Goal: Task Accomplishment & Management: Manage account settings

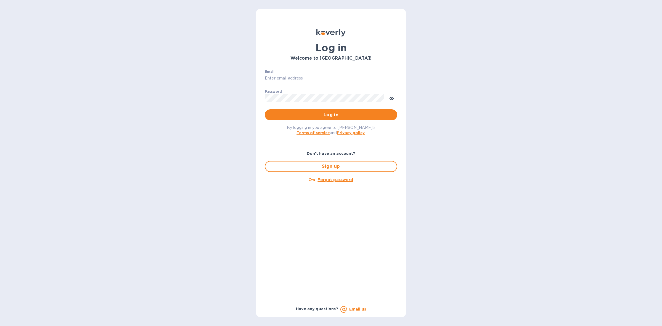
click at [311, 72] on div "Email ​" at bounding box center [331, 80] width 132 height 20
click at [305, 75] on input "Email" at bounding box center [331, 78] width 132 height 8
type input "louis@hyclogistics.com"
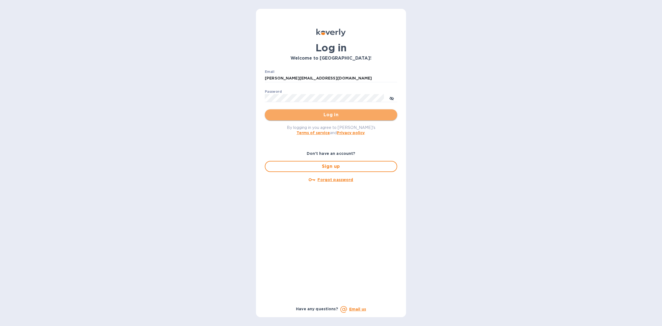
click at [325, 114] on span "Log in" at bounding box center [331, 114] width 124 height 7
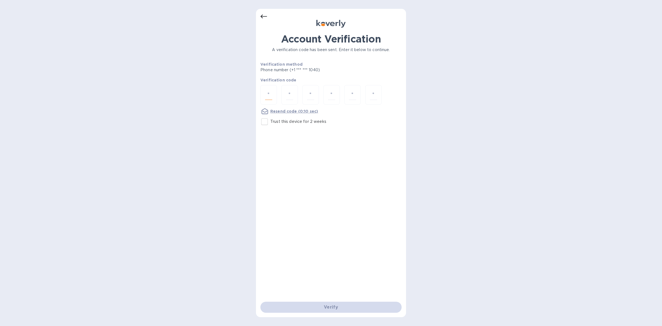
click at [270, 94] on input "number" at bounding box center [268, 95] width 7 height 10
type input "5"
type input "9"
type input "3"
type input "7"
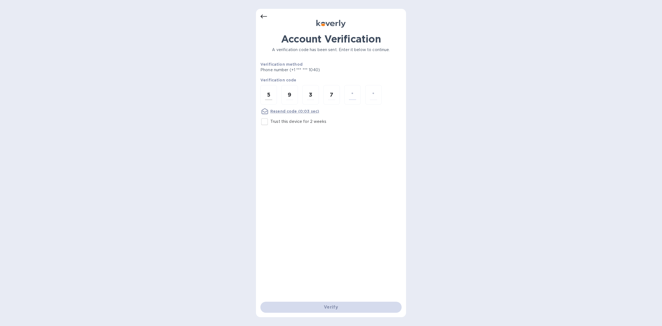
type input "0"
type input "9"
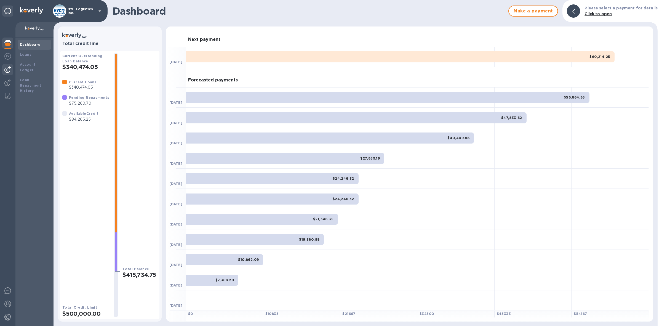
click at [7, 66] on img at bounding box center [7, 69] width 7 height 7
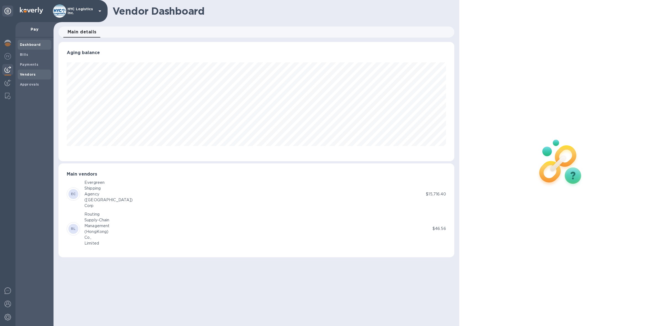
click at [20, 74] on b "Vendors" at bounding box center [28, 74] width 16 height 4
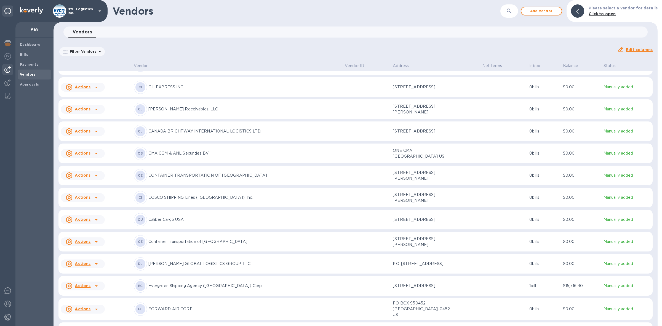
scroll to position [263, 0]
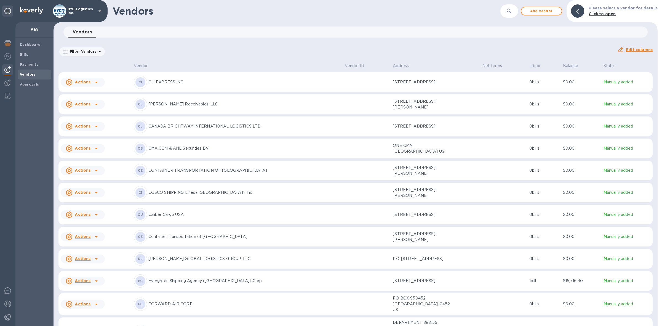
click at [96, 218] on icon at bounding box center [96, 214] width 7 height 7
click at [93, 249] on b "Add new bill" at bounding box center [89, 251] width 26 height 4
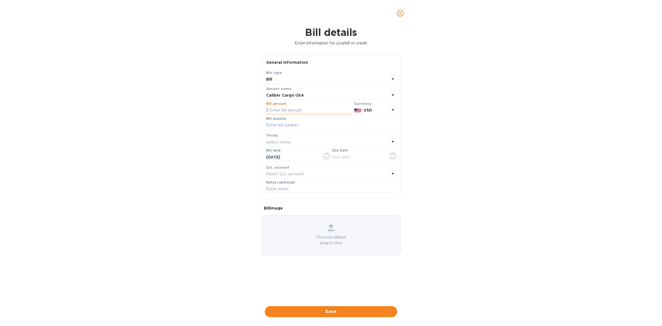
click at [297, 109] on input "text" at bounding box center [309, 110] width 86 height 8
click at [305, 107] on input "text" at bounding box center [309, 110] width 86 height 8
type input "9,500"
click at [284, 123] on input "text" at bounding box center [331, 125] width 130 height 8
paste input "CCL-AR034274 CCL-AR034275"
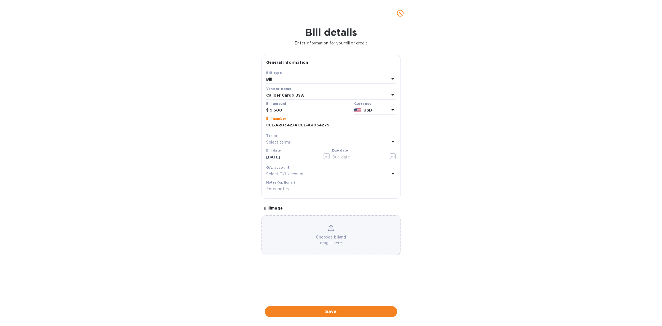
type input "CCL-AR034274 CCL-AR034275"
click at [285, 140] on p "Select terms" at bounding box center [278, 142] width 25 height 6
click at [288, 214] on p "COD" at bounding box center [328, 214] width 117 height 6
type input "[DATE]"
click at [346, 310] on span "Save" at bounding box center [331, 311] width 124 height 7
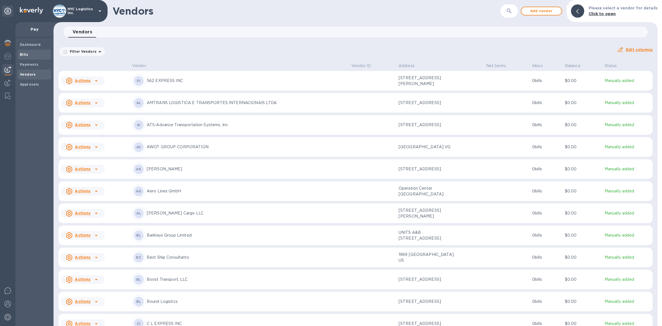
click at [24, 50] on div "Bills" at bounding box center [35, 55] width 34 height 10
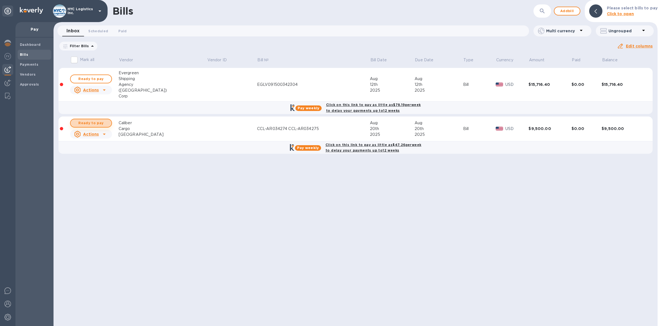
click at [90, 123] on span "Ready to pay" at bounding box center [91, 123] width 32 height 7
click at [372, 145] on b "Click on this link to pay as little as $47.26 per week to delay your payments u…" at bounding box center [373, 148] width 96 height 10
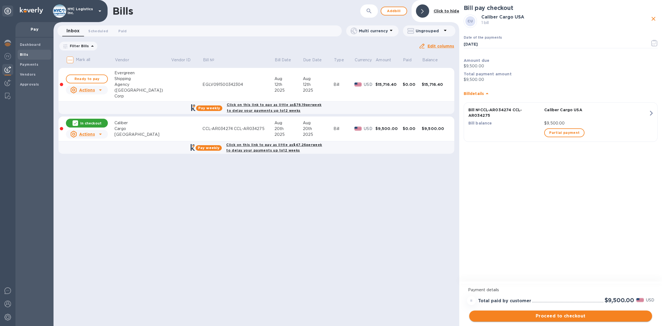
click at [531, 316] on span "Proceed to checkout" at bounding box center [560, 315] width 174 height 7
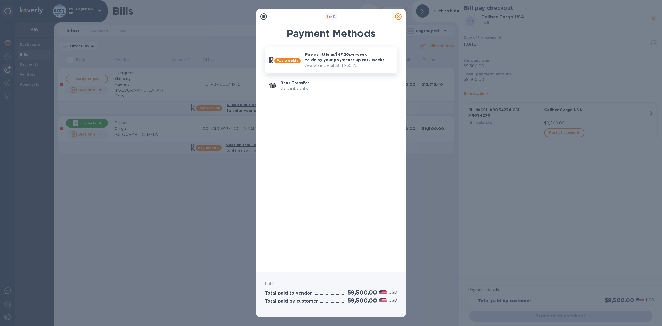
click at [332, 53] on p "Pay as little as $47.26 per week to delay your payments up to 12 weeks" at bounding box center [348, 57] width 87 height 11
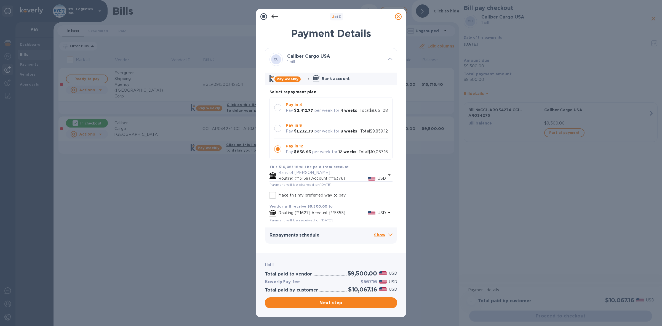
click at [277, 108] on div at bounding box center [277, 107] width 7 height 7
click at [323, 301] on span "Next step" at bounding box center [331, 302] width 124 height 7
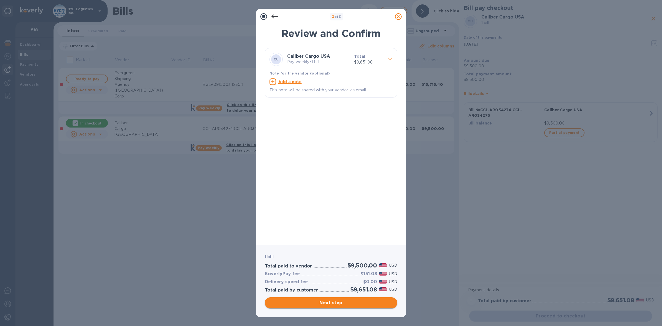
click at [354, 301] on span "Next step" at bounding box center [331, 302] width 124 height 7
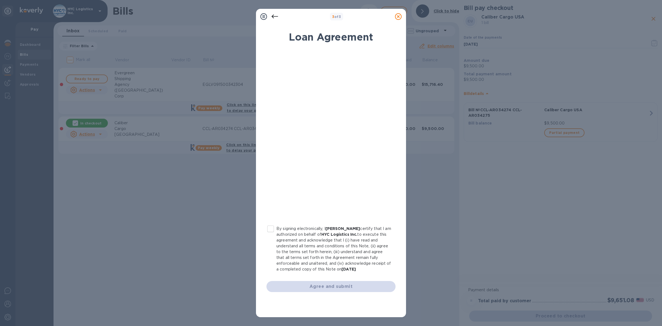
click at [270, 227] on input "By signing electronically, I [PERSON_NAME] certify that I am authorized on beha…" at bounding box center [271, 229] width 12 height 12
checkbox input "true"
click at [331, 284] on span "Agree and submit" at bounding box center [331, 286] width 120 height 7
